Goal: Information Seeking & Learning: Compare options

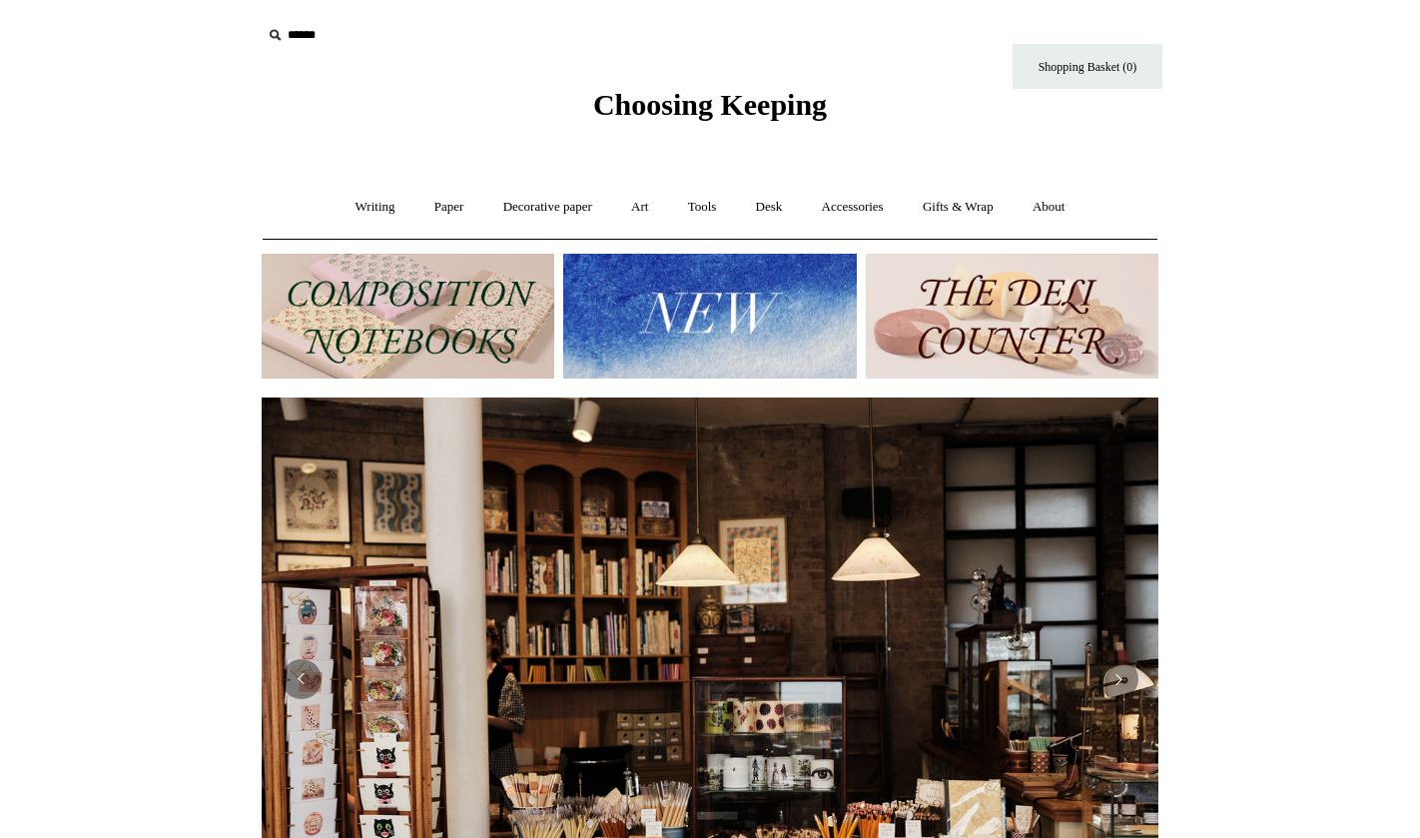
click at [399, 328] on img at bounding box center [408, 316] width 293 height 125
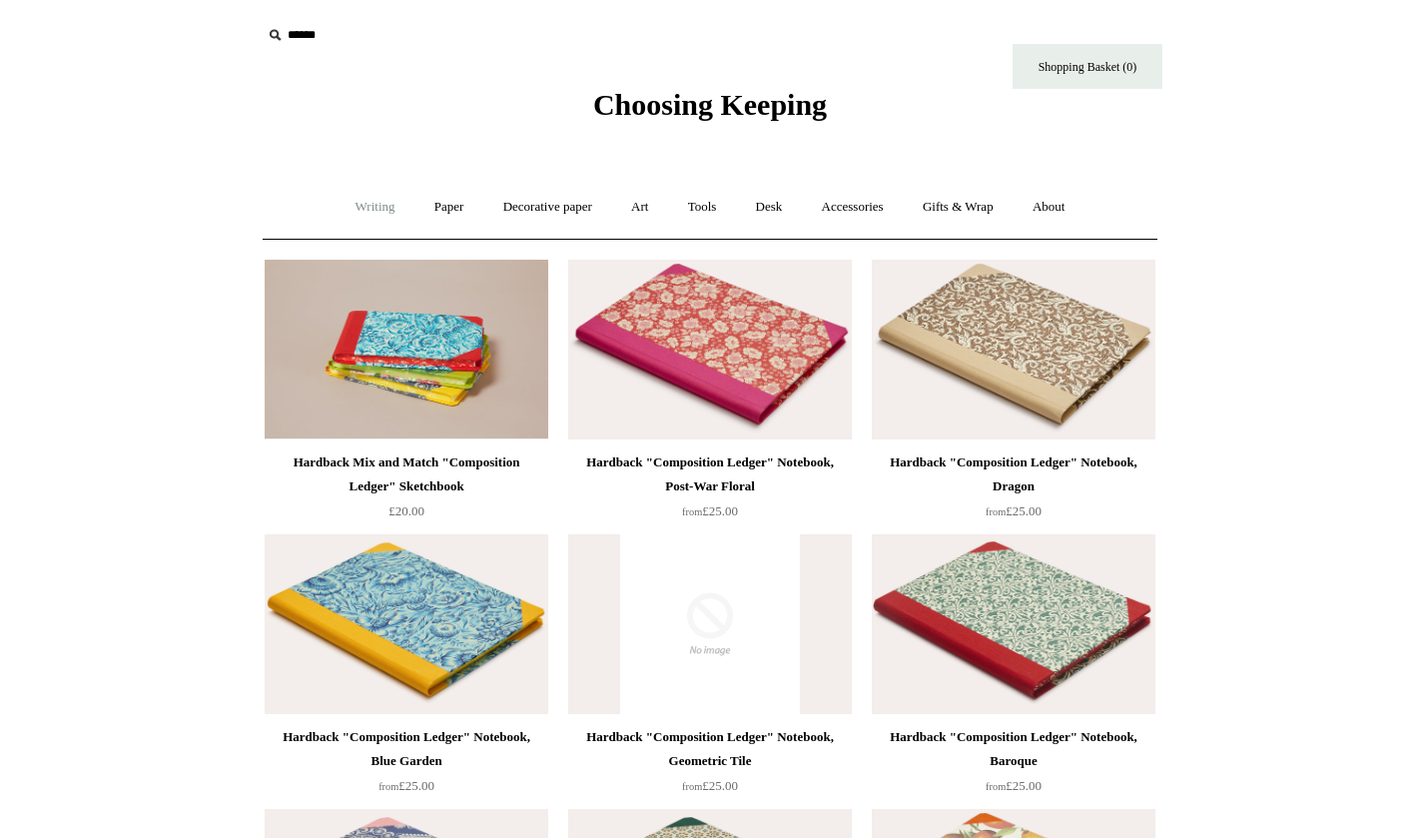
click at [370, 198] on link "Writing +" at bounding box center [375, 207] width 76 height 53
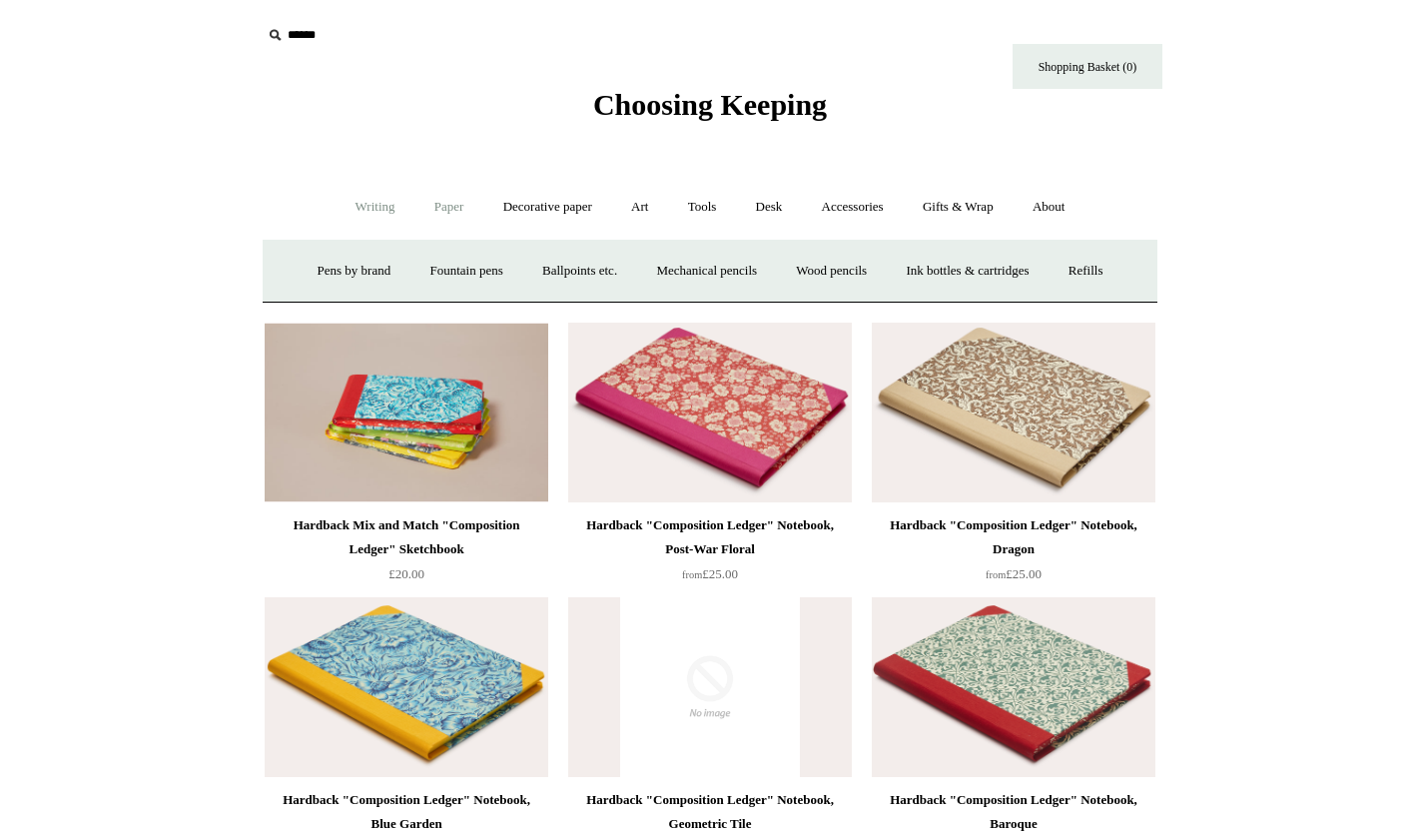
click at [446, 202] on link "Paper +" at bounding box center [449, 207] width 66 height 53
click at [427, 261] on link "Notebooks +" at bounding box center [430, 271] width 92 height 53
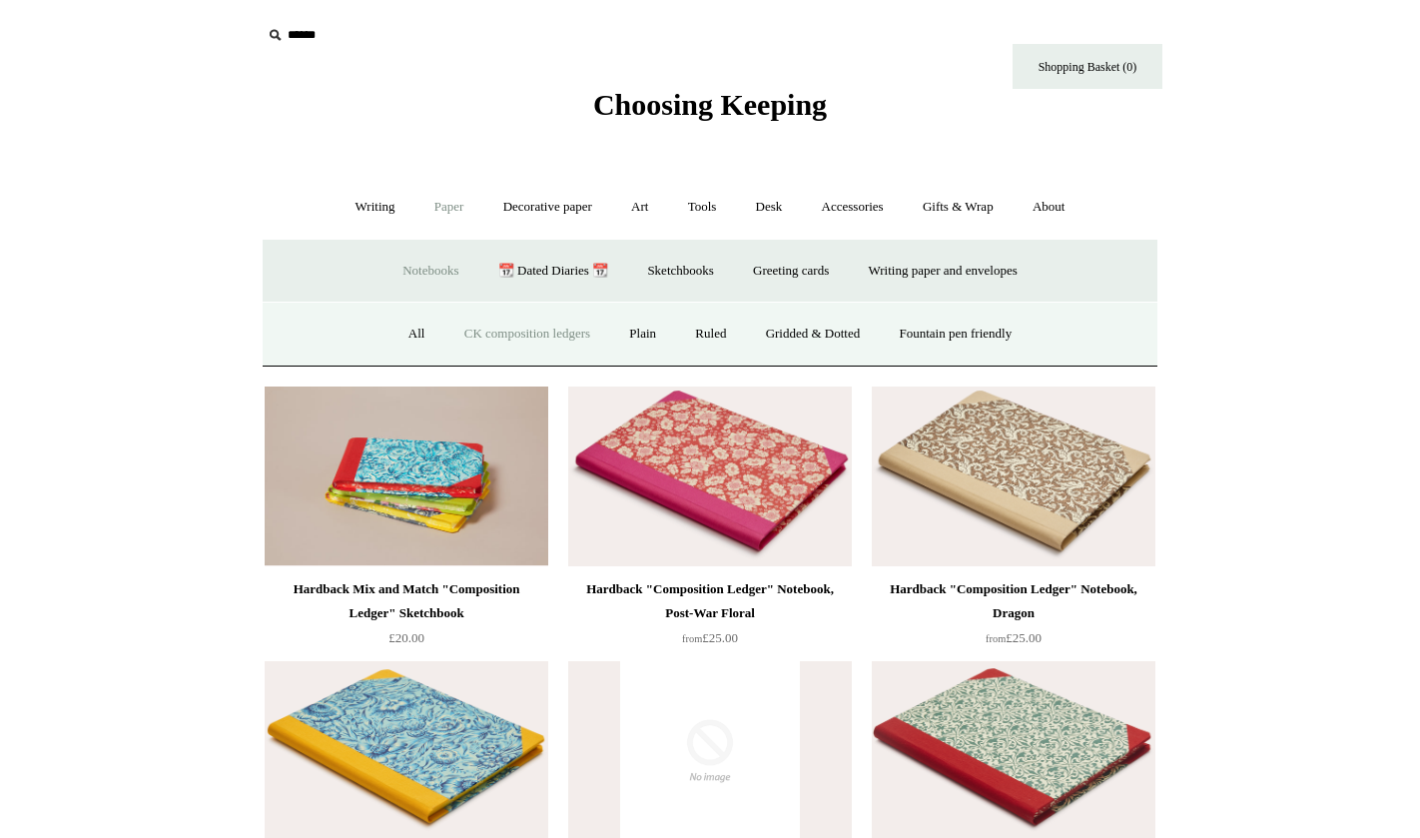
click at [493, 323] on link "CK composition ledgers" at bounding box center [527, 334] width 162 height 53
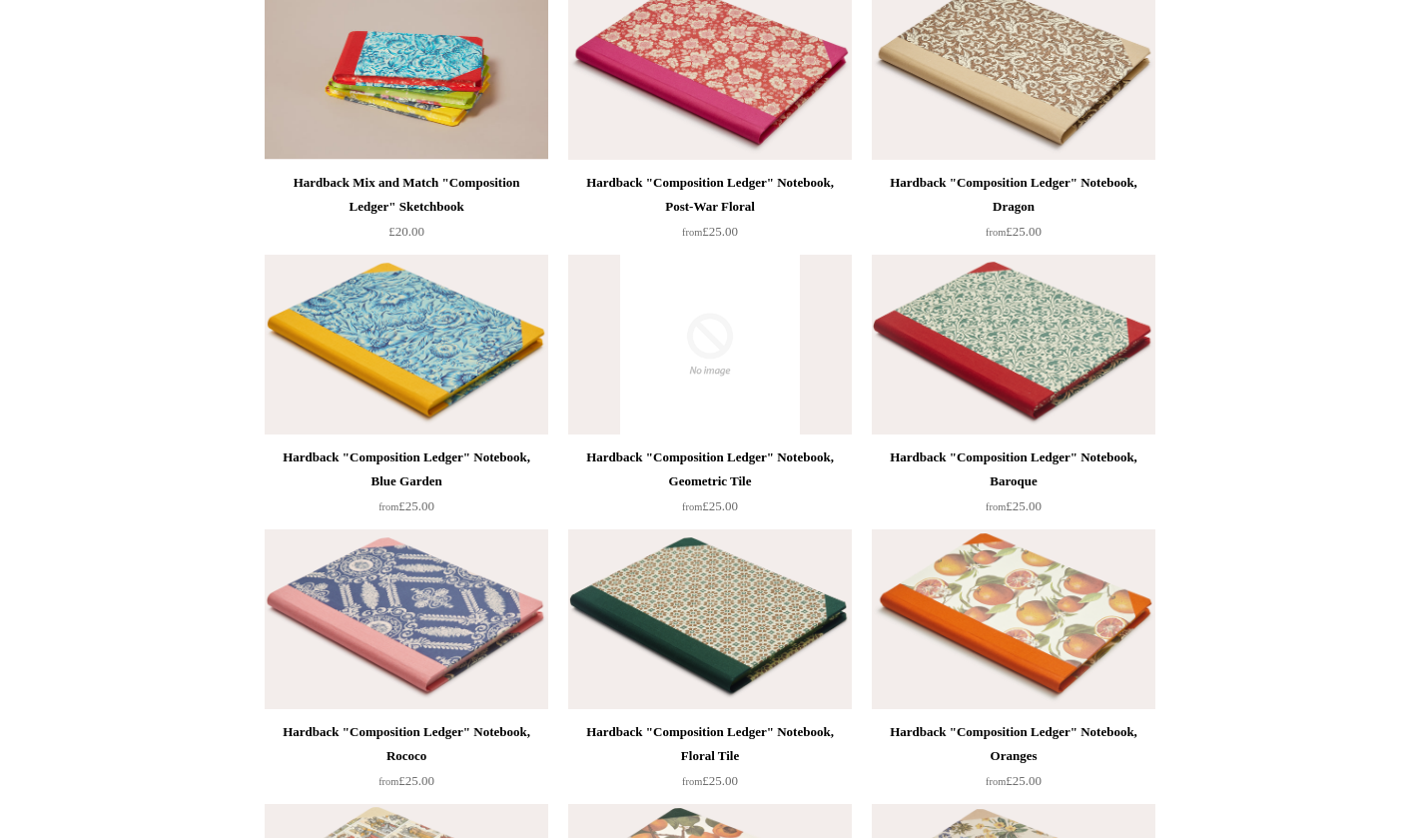
scroll to position [284, 0]
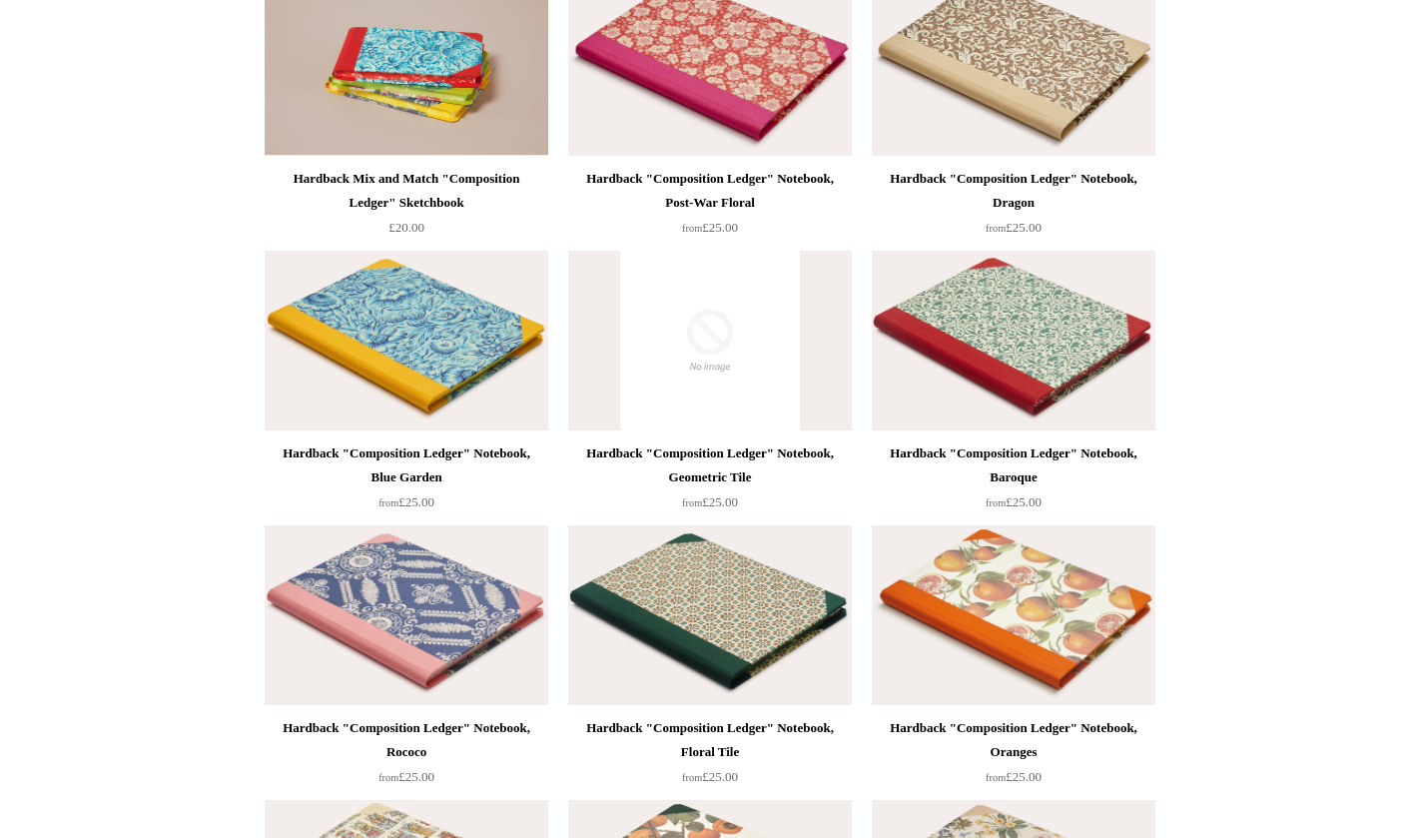
click at [735, 608] on img at bounding box center [710, 615] width 284 height 180
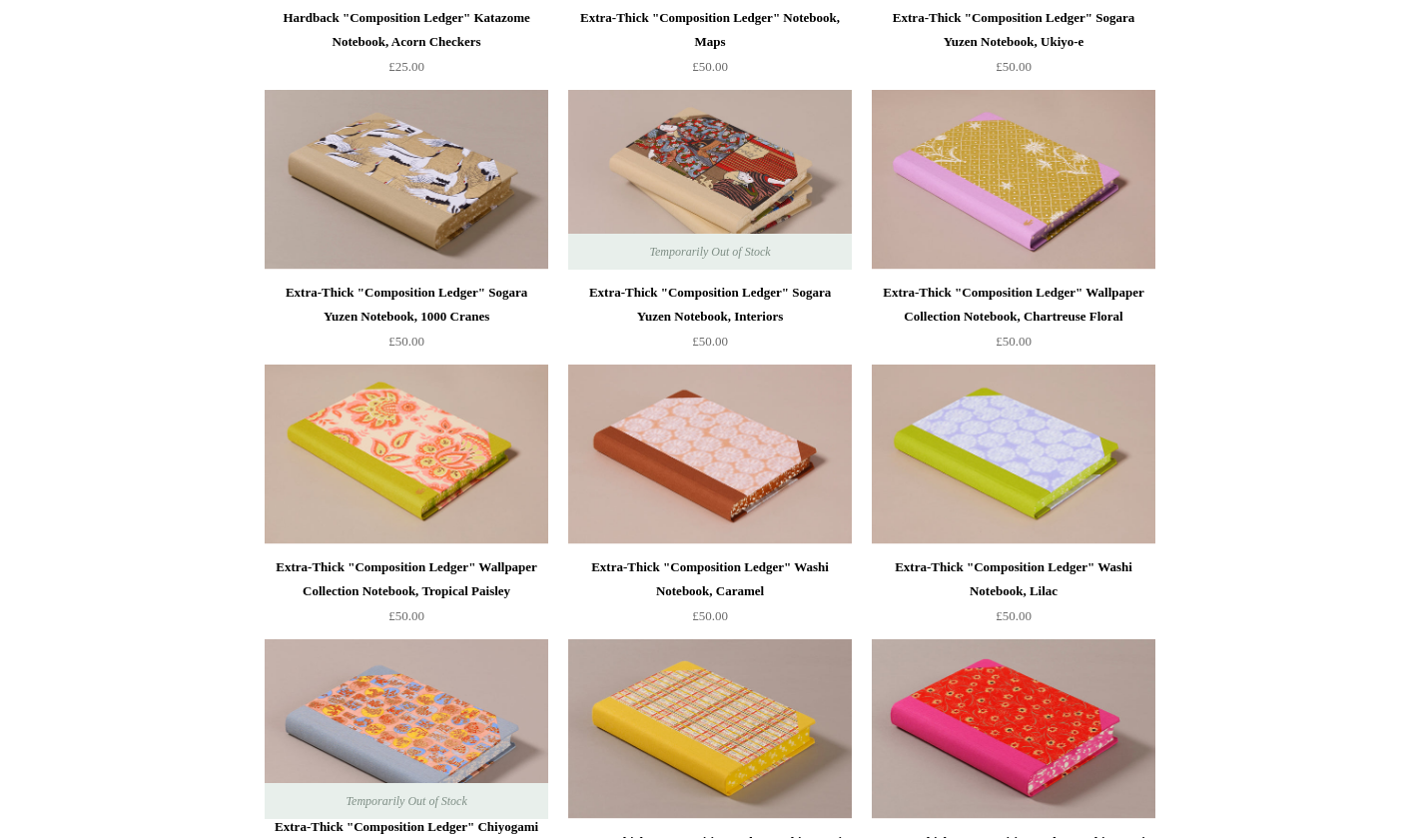
scroll to position [2622, 0]
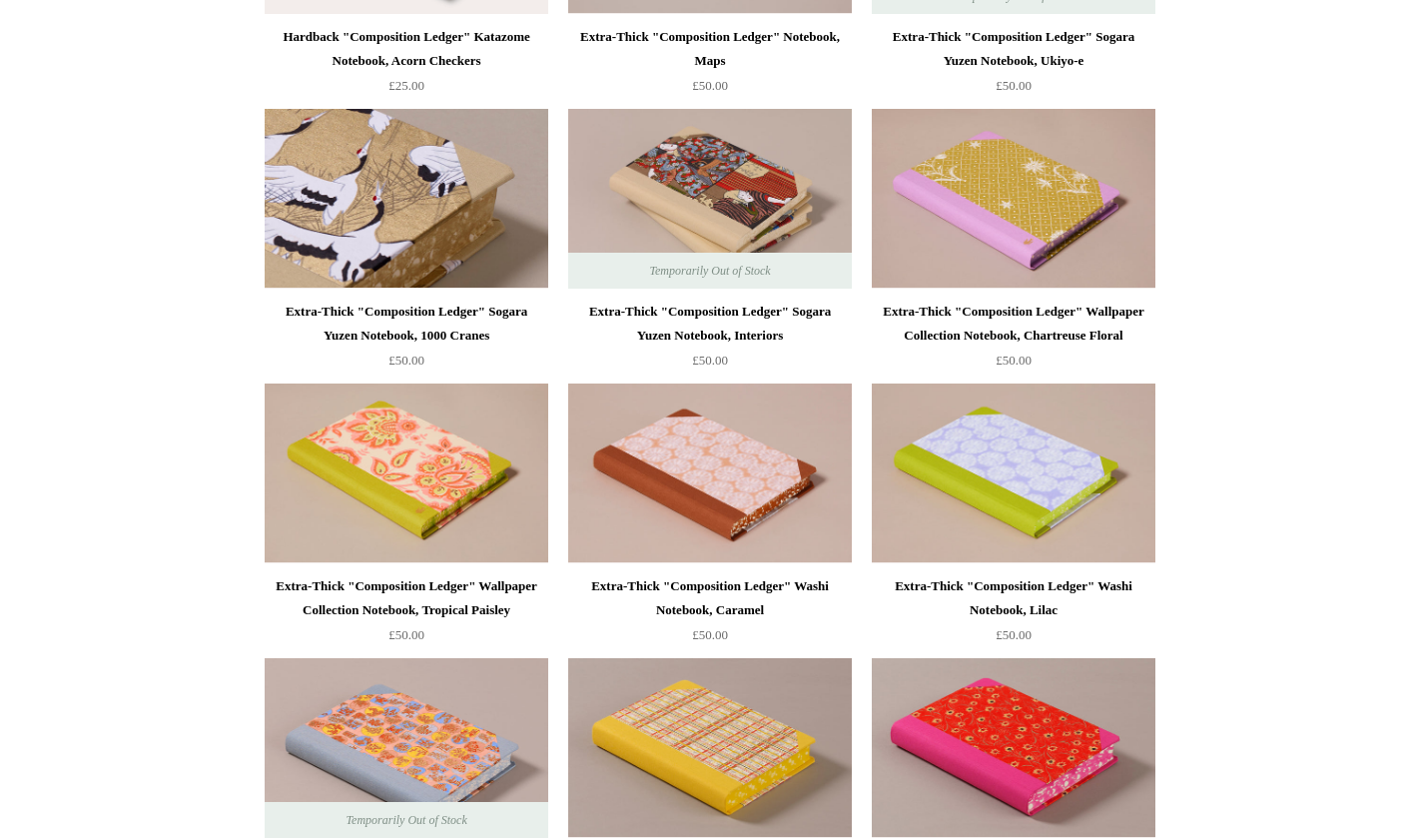
click at [438, 209] on img at bounding box center [407, 199] width 284 height 180
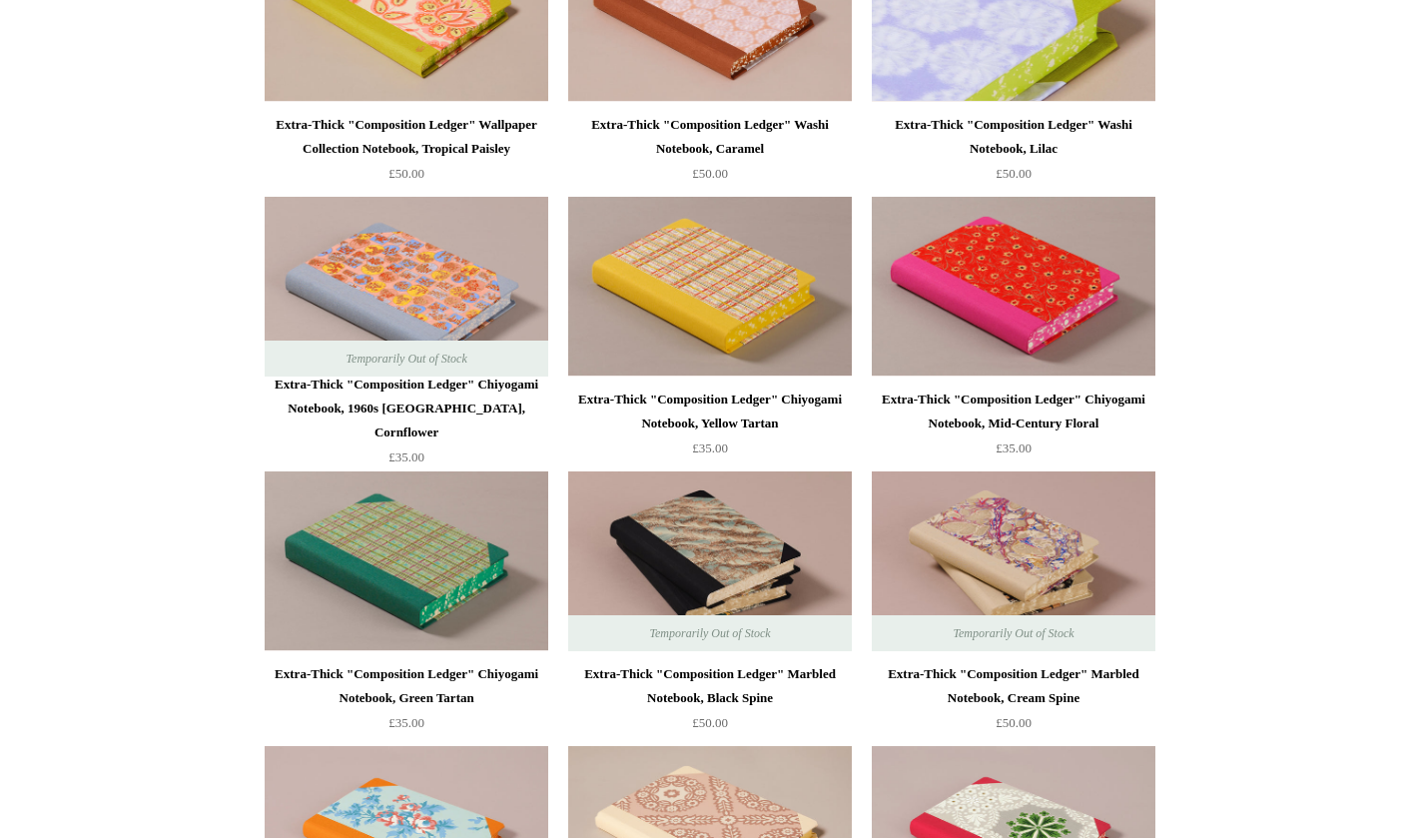
scroll to position [3086, 0]
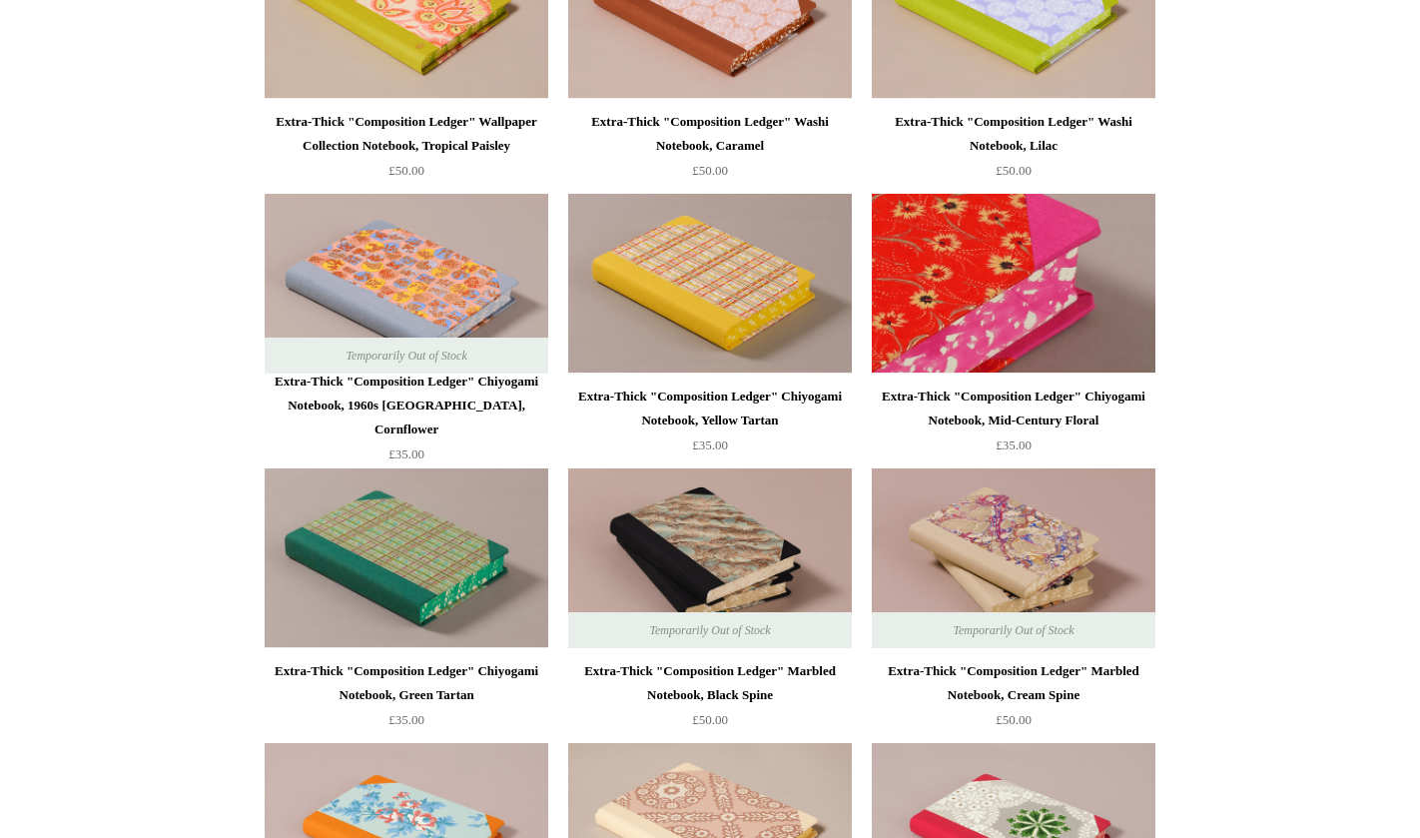
click at [979, 303] on img at bounding box center [1014, 284] width 284 height 180
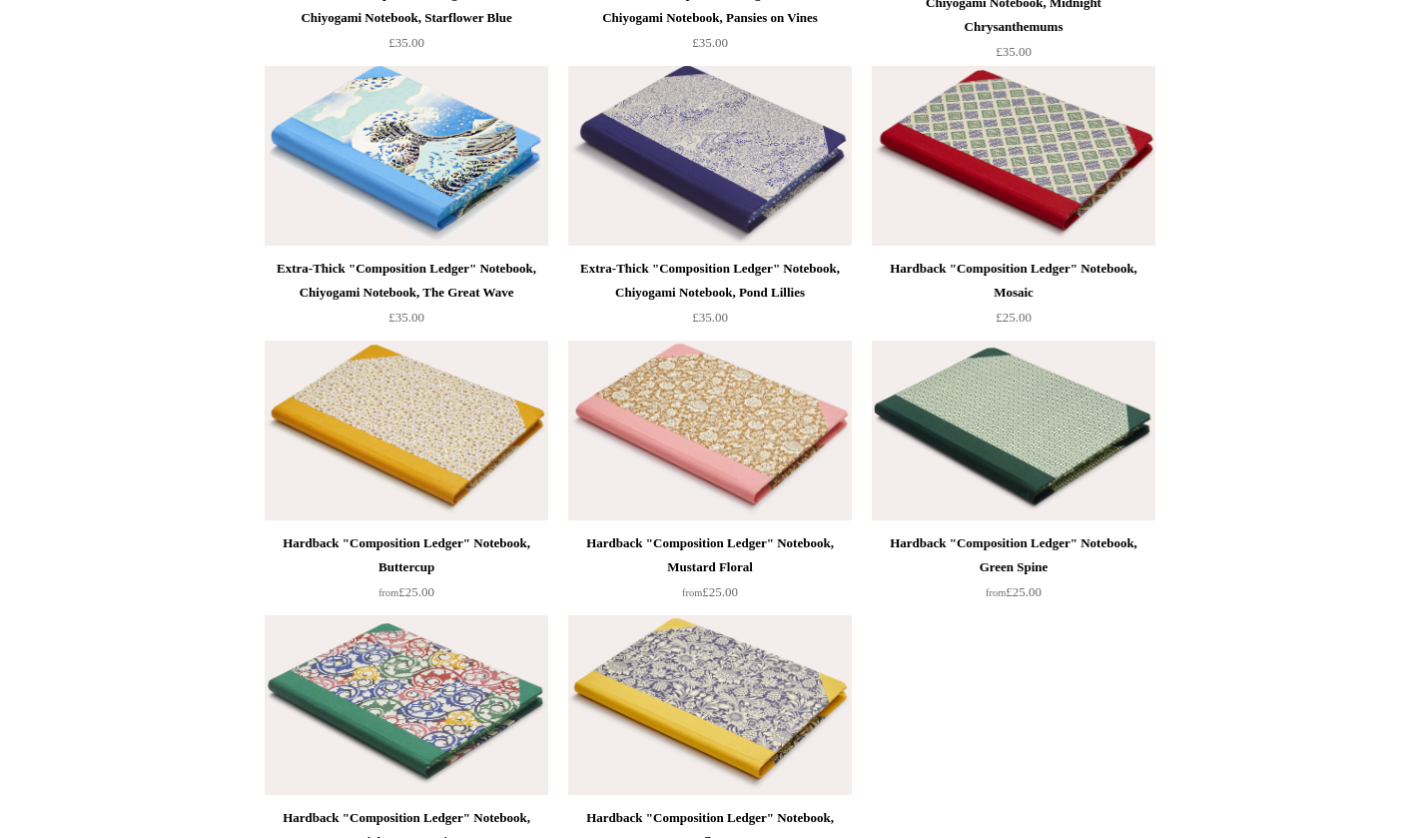
scroll to position [7885, 0]
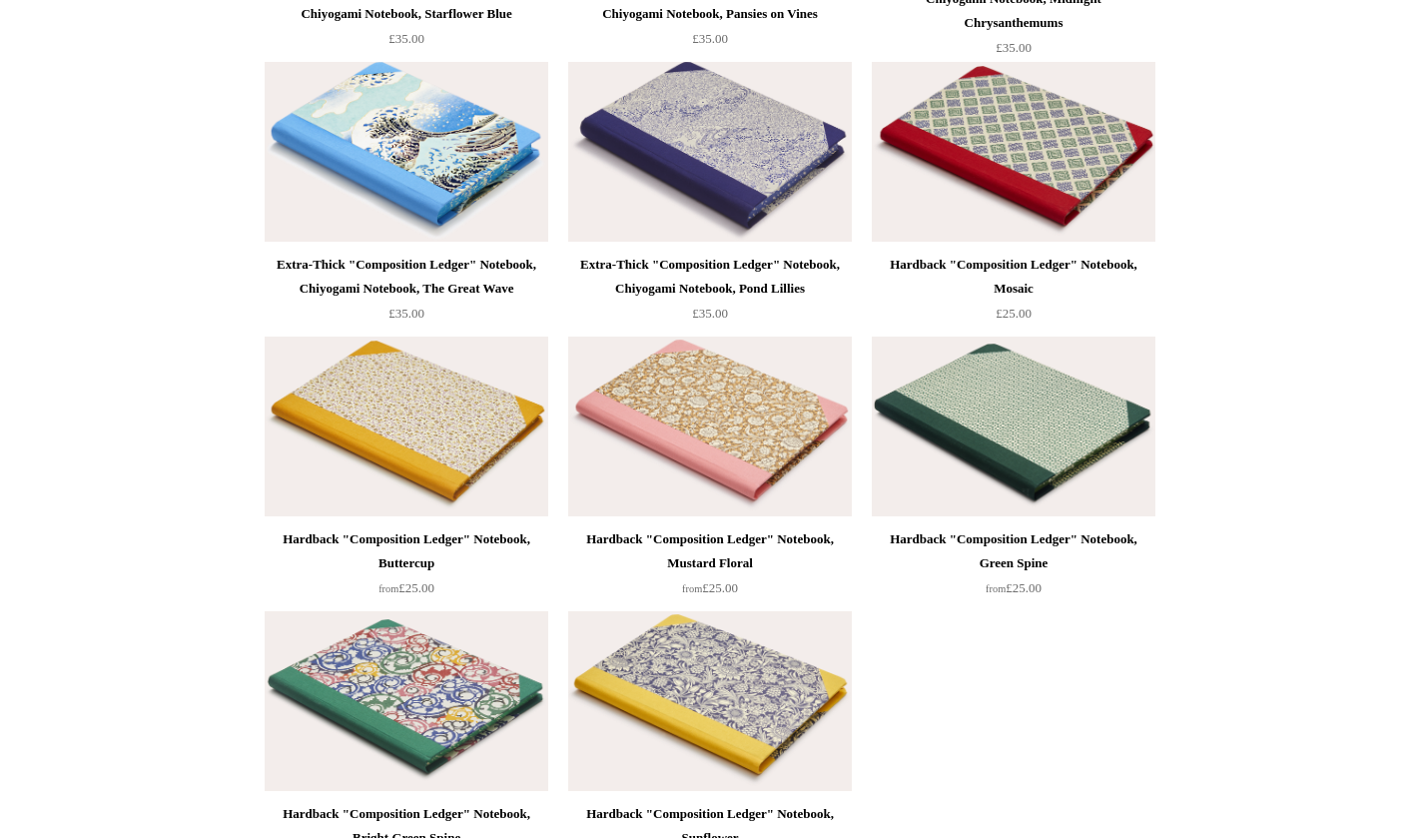
click at [1025, 417] on img at bounding box center [1014, 426] width 284 height 180
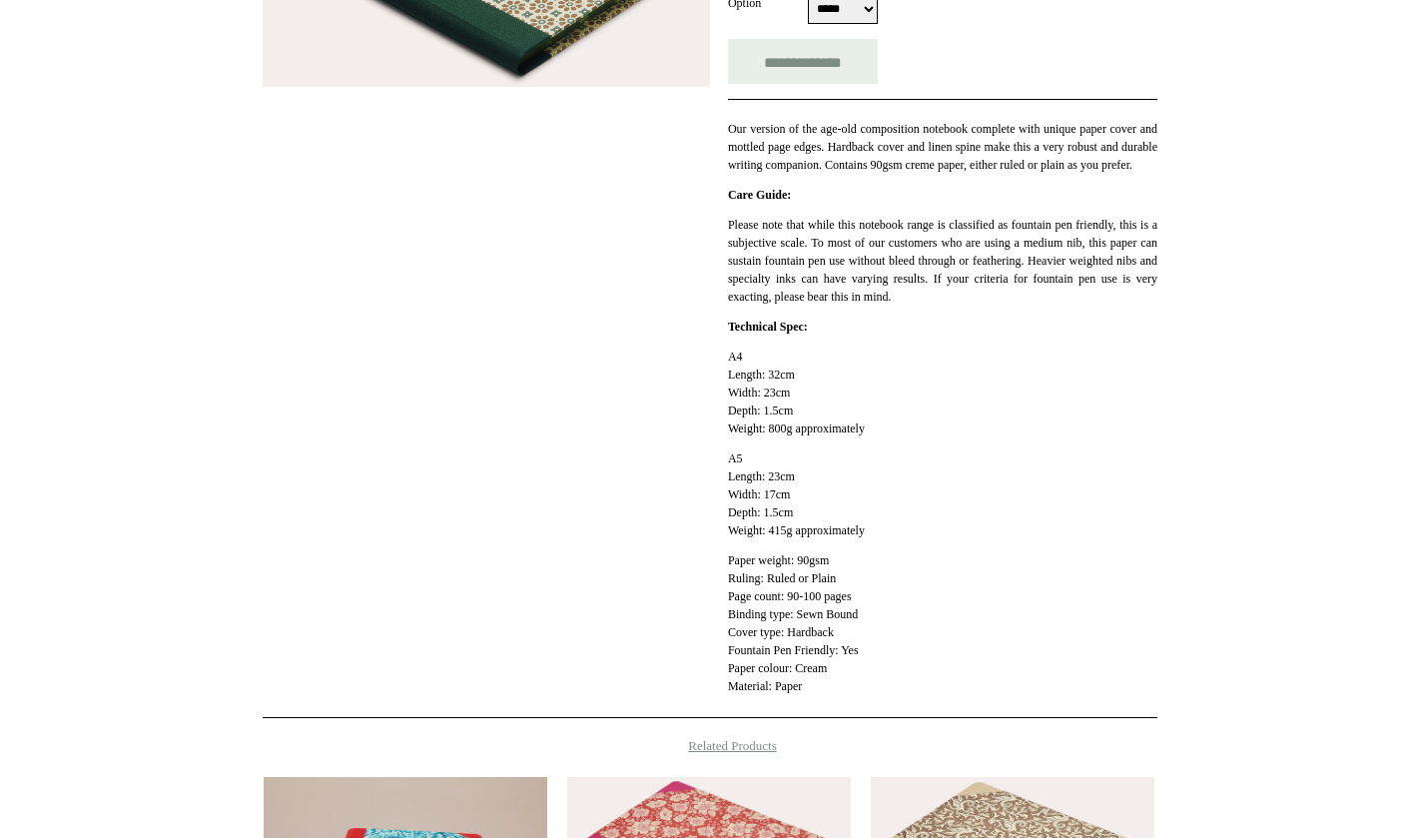
scroll to position [469, 0]
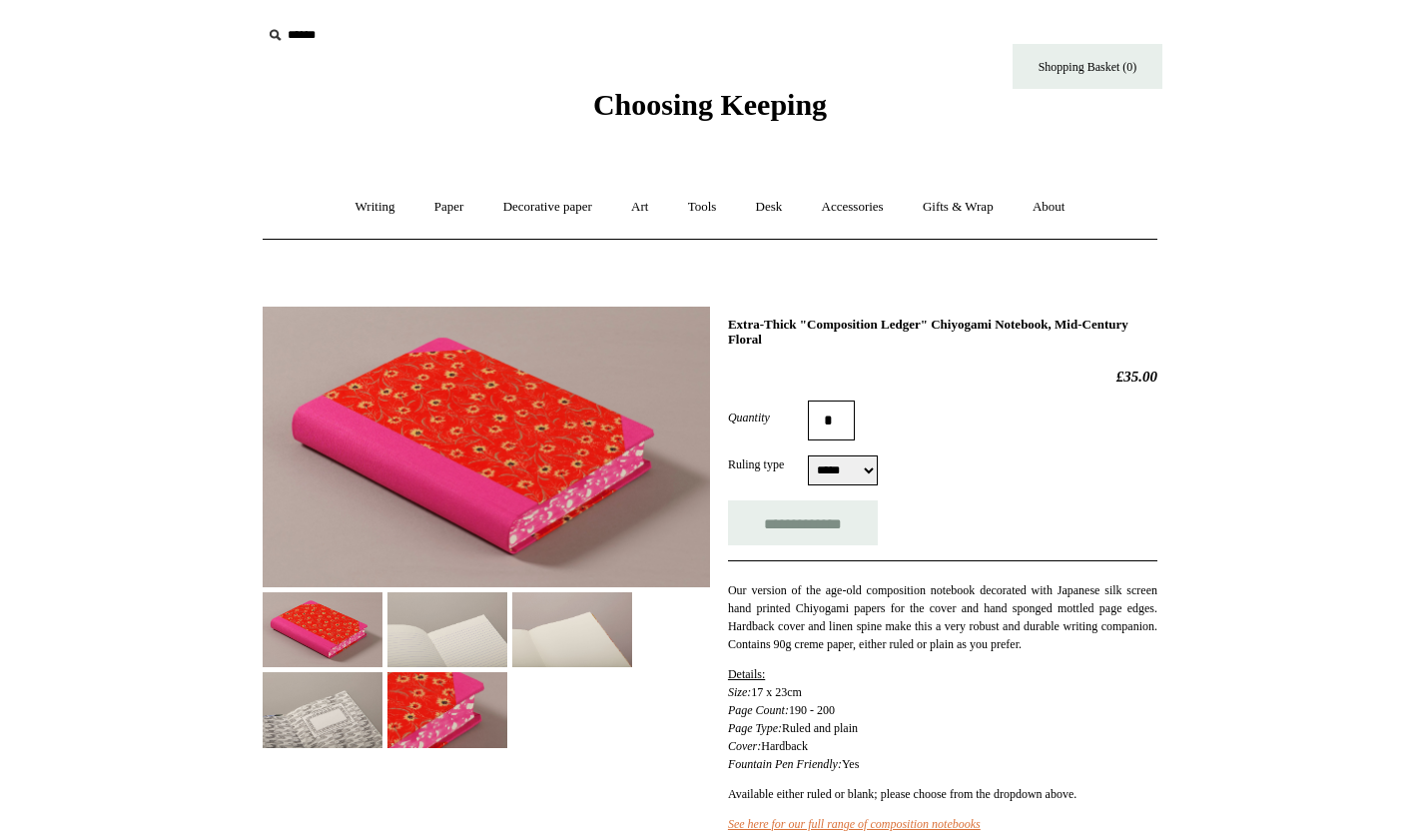
select select "*****"
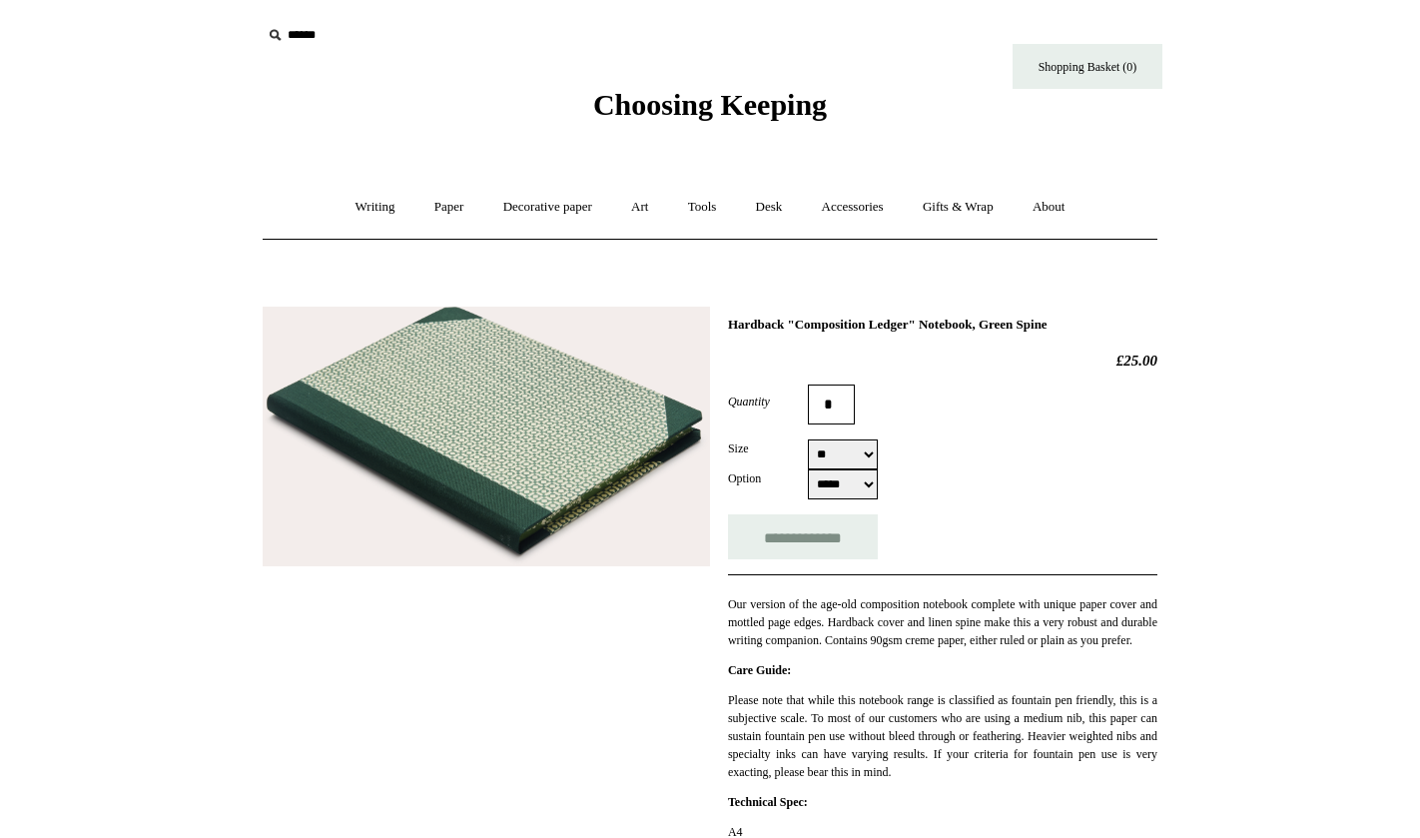
select select "**"
